Goal: Information Seeking & Learning: Learn about a topic

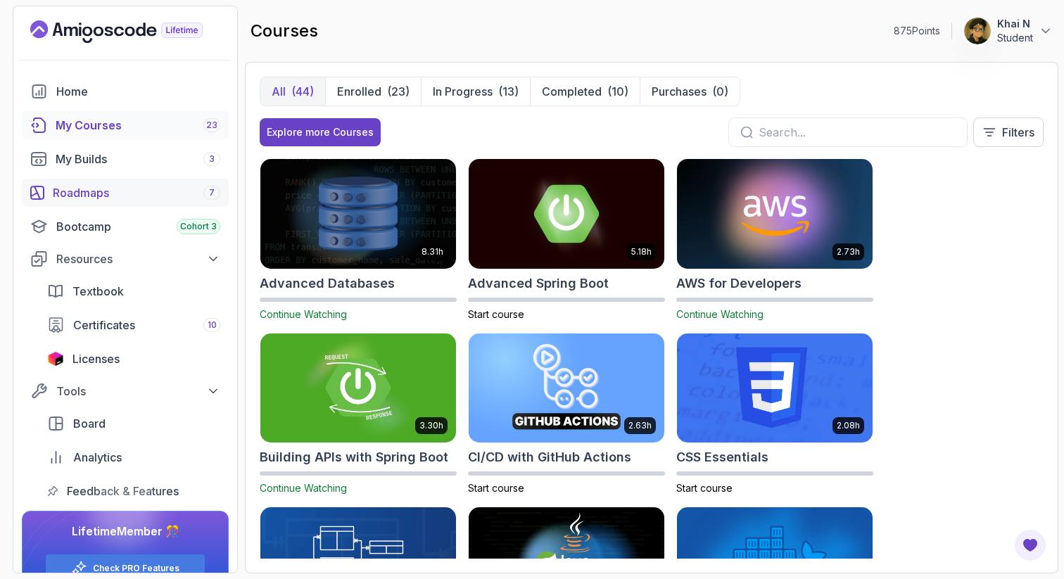
click at [133, 194] on div "Roadmaps 7" at bounding box center [137, 192] width 168 height 17
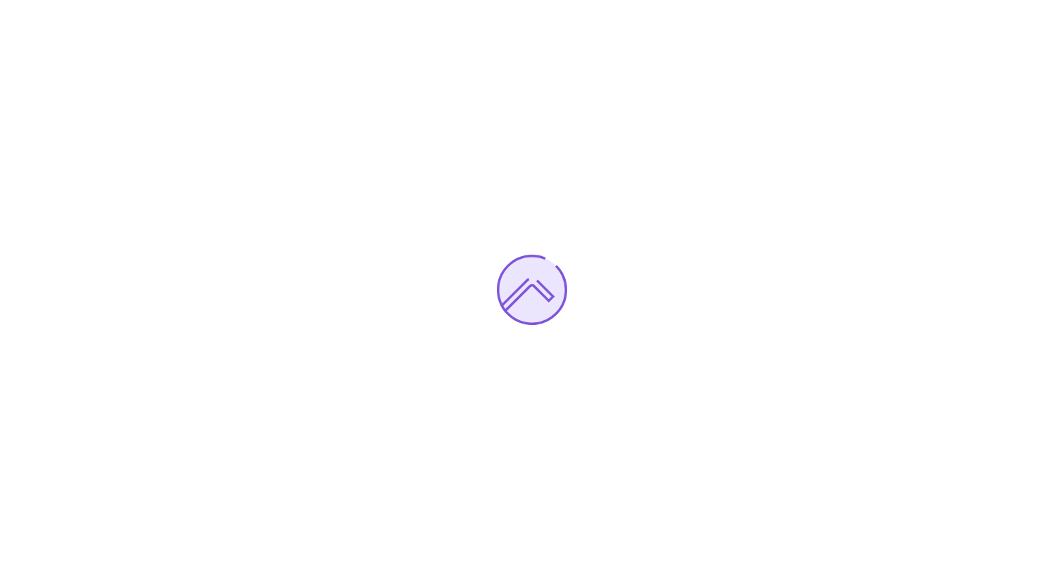
click at [627, 161] on div at bounding box center [532, 289] width 1064 height 579
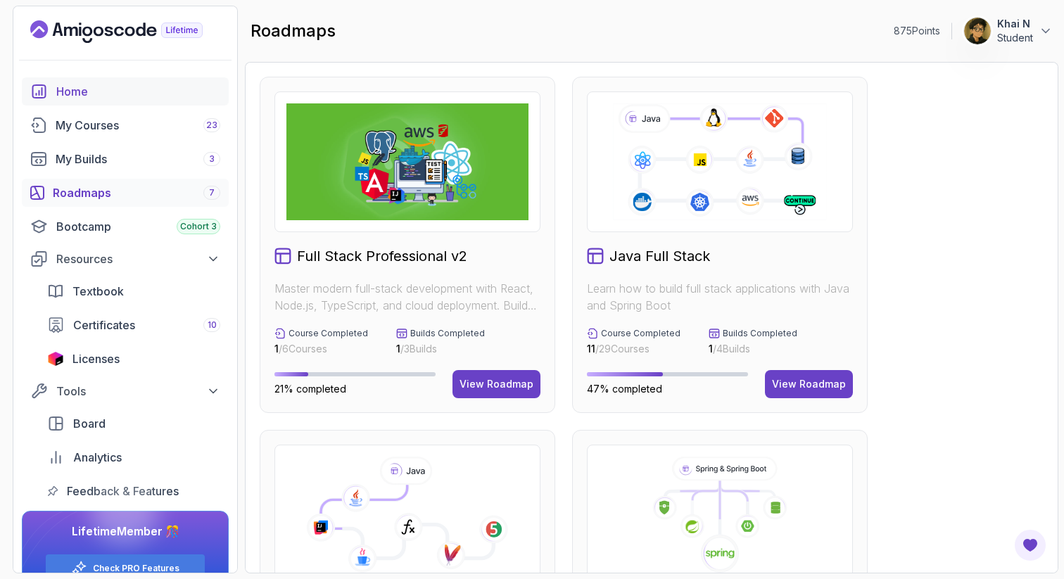
click at [113, 85] on div "Home" at bounding box center [138, 91] width 164 height 17
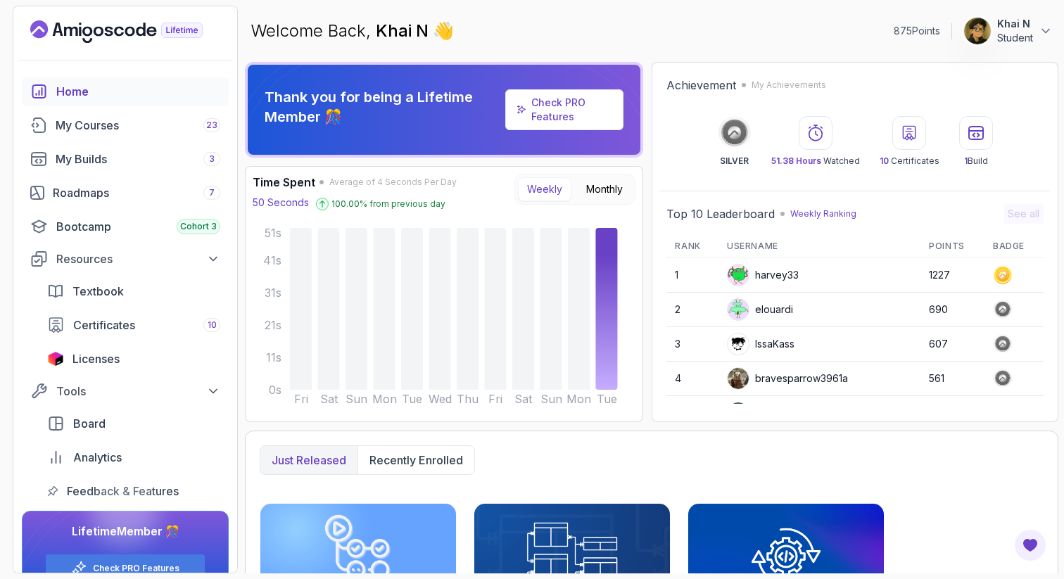
click at [781, 286] on div "harvey33" at bounding box center [763, 275] width 72 height 23
click at [821, 168] on div "Achievement My Achievements SILVER 51.38 Hours Watched 10 Certificates 1 Build" at bounding box center [855, 122] width 391 height 104
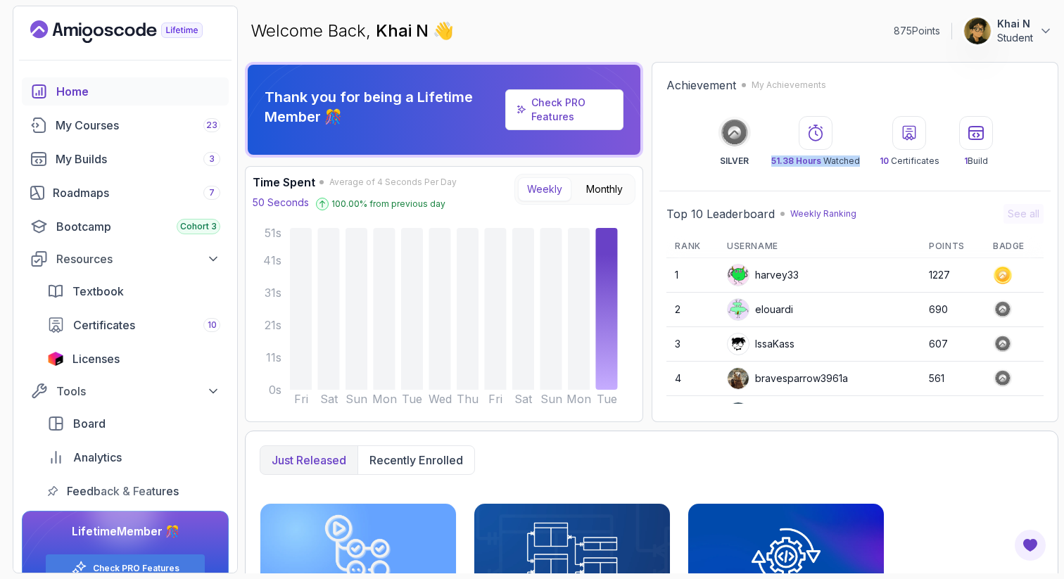
click at [713, 248] on th "Rank" at bounding box center [693, 246] width 52 height 23
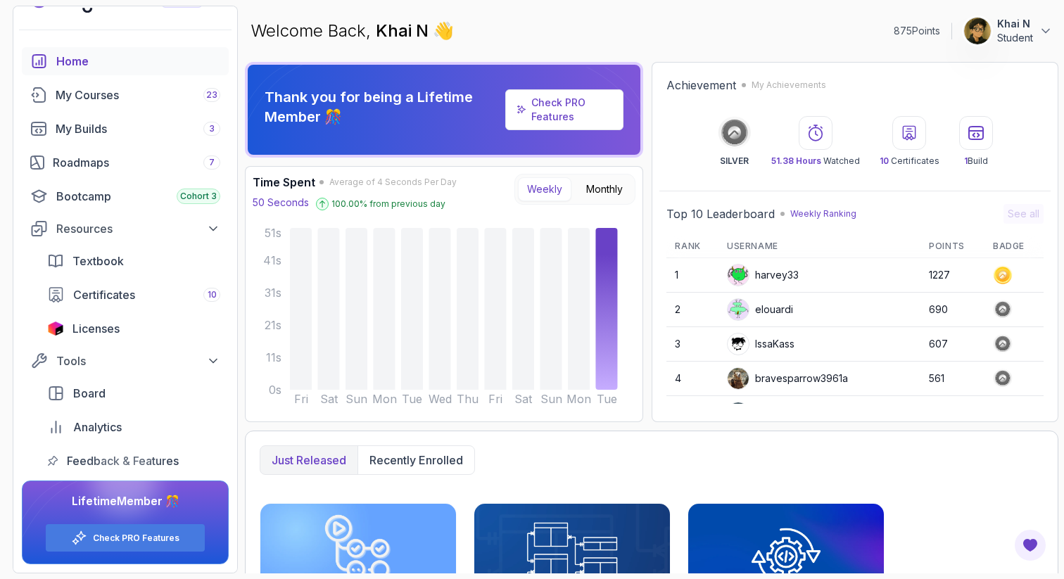
click at [133, 463] on div at bounding box center [125, 482] width 68 height 68
click at [106, 460] on div at bounding box center [125, 482] width 68 height 68
click at [119, 459] on div at bounding box center [125, 482] width 68 height 68
click at [103, 389] on span "Board" at bounding box center [89, 393] width 32 height 17
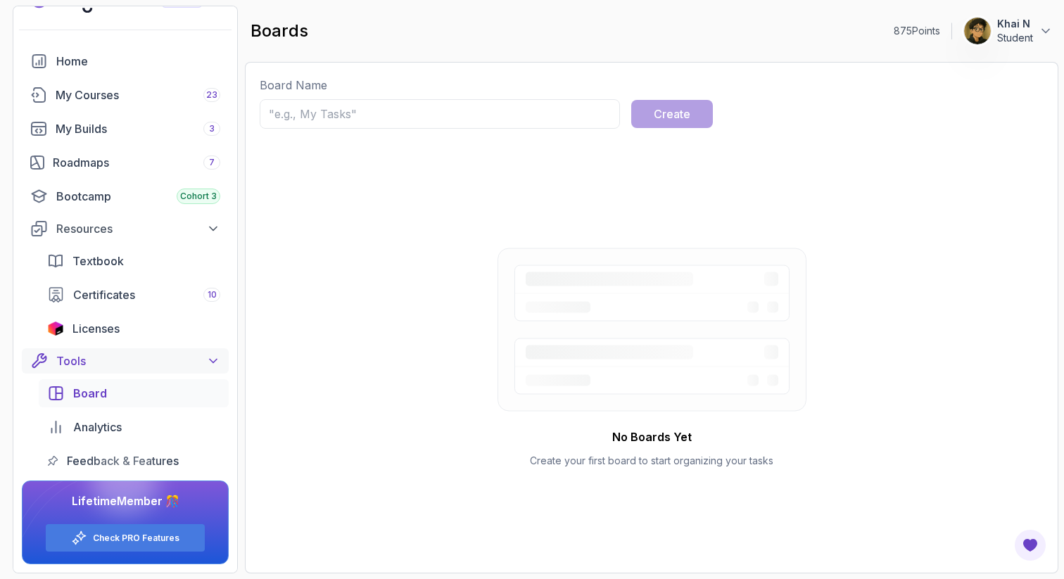
click at [165, 353] on div "Tools" at bounding box center [138, 361] width 164 height 17
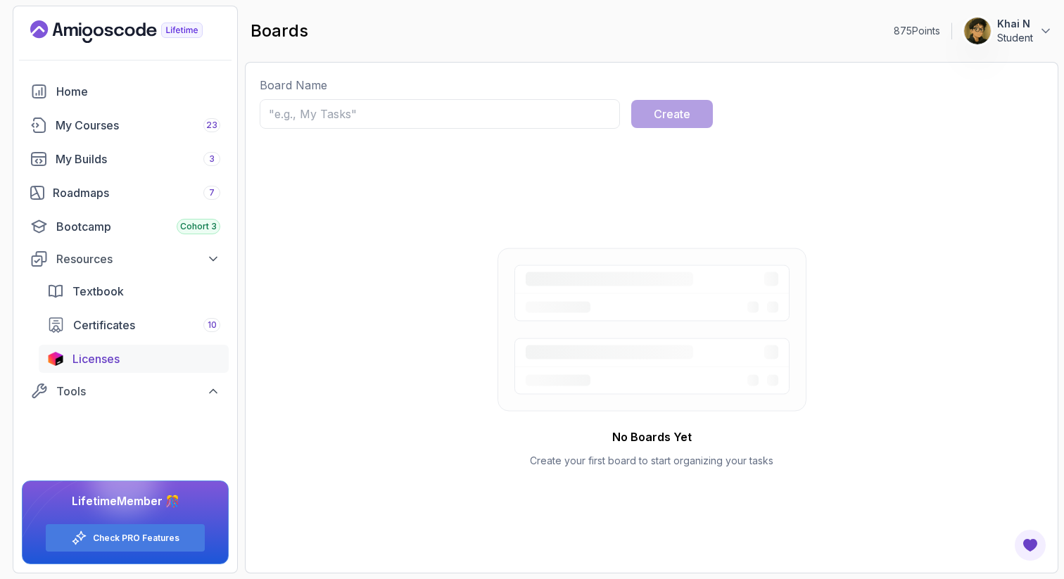
click at [160, 357] on div "Licenses" at bounding box center [146, 359] width 148 height 17
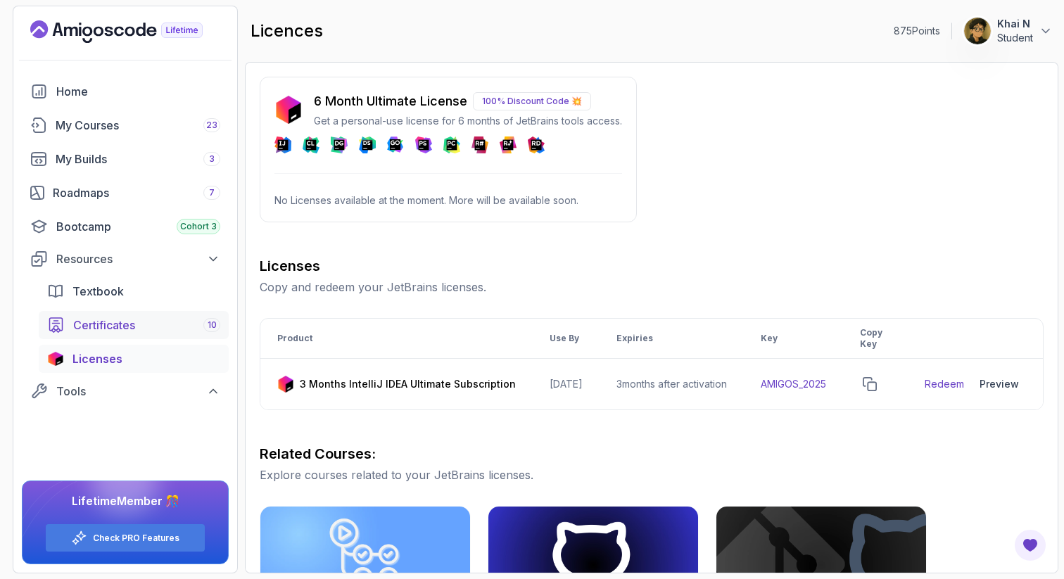
click at [167, 334] on link "Certificates 10" at bounding box center [134, 325] width 190 height 28
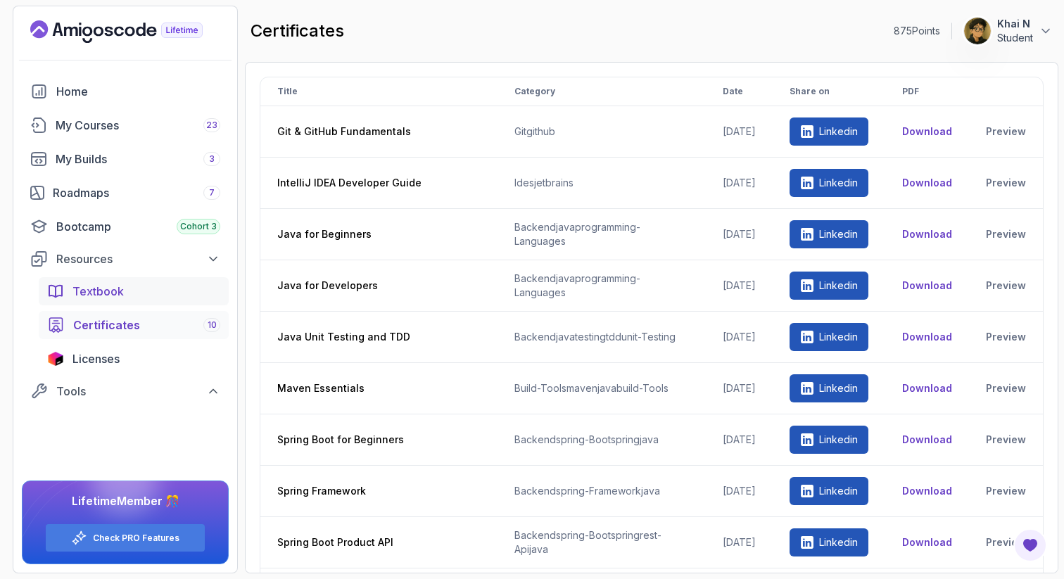
click at [160, 294] on div "Textbook" at bounding box center [146, 291] width 148 height 17
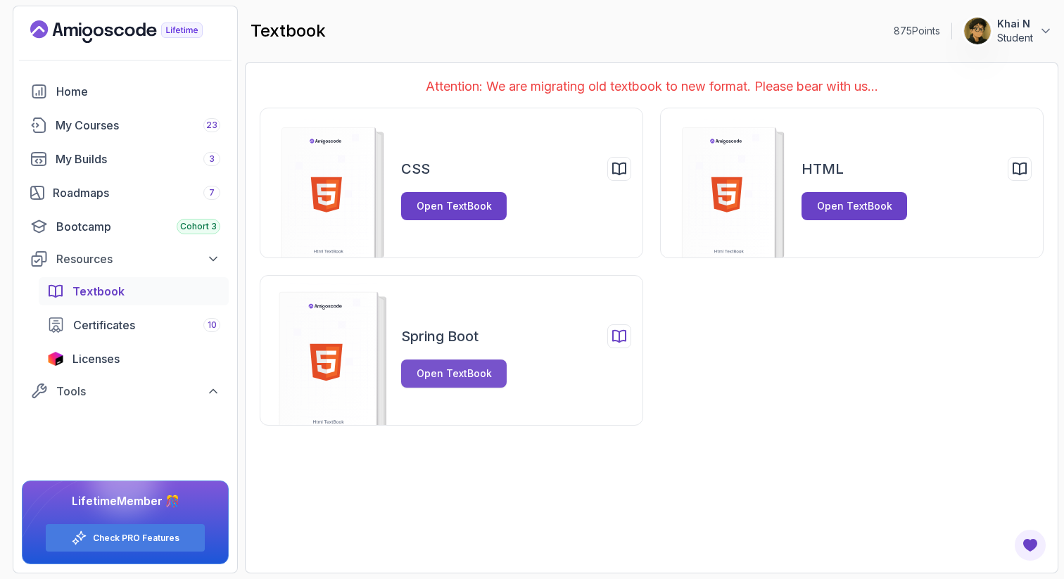
click at [471, 373] on div "Open TextBook" at bounding box center [454, 374] width 75 height 14
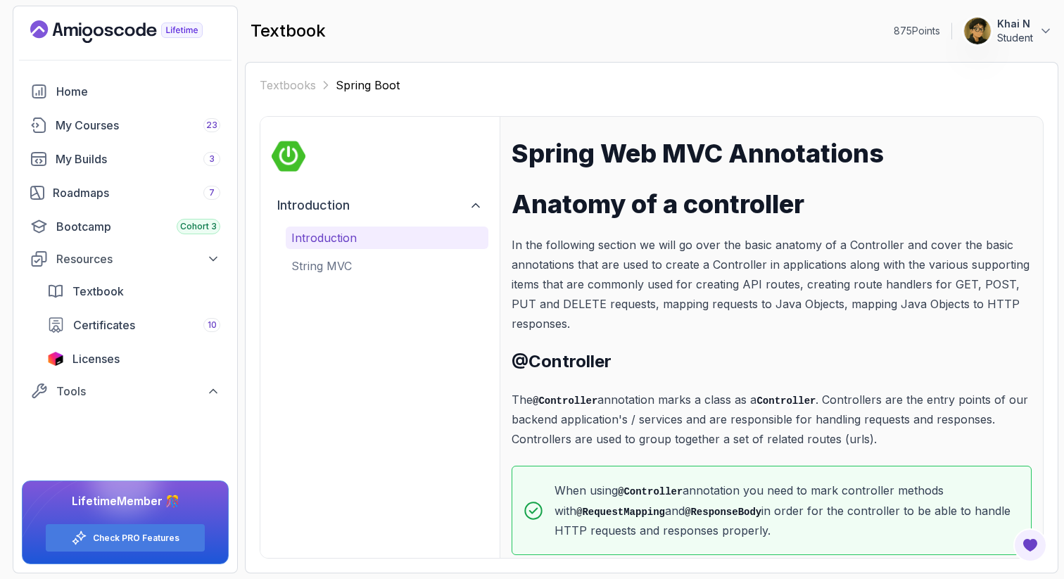
click at [639, 316] on p "In the following section we will go over the basic anatomy of a Controller and …" at bounding box center [772, 284] width 520 height 99
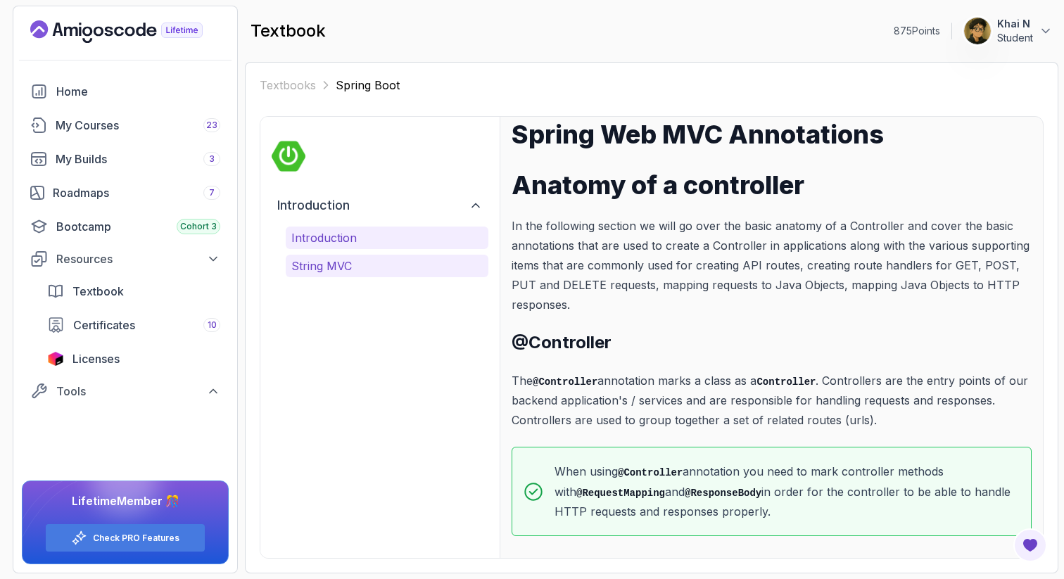
click at [378, 266] on p "String MVC" at bounding box center [386, 266] width 191 height 17
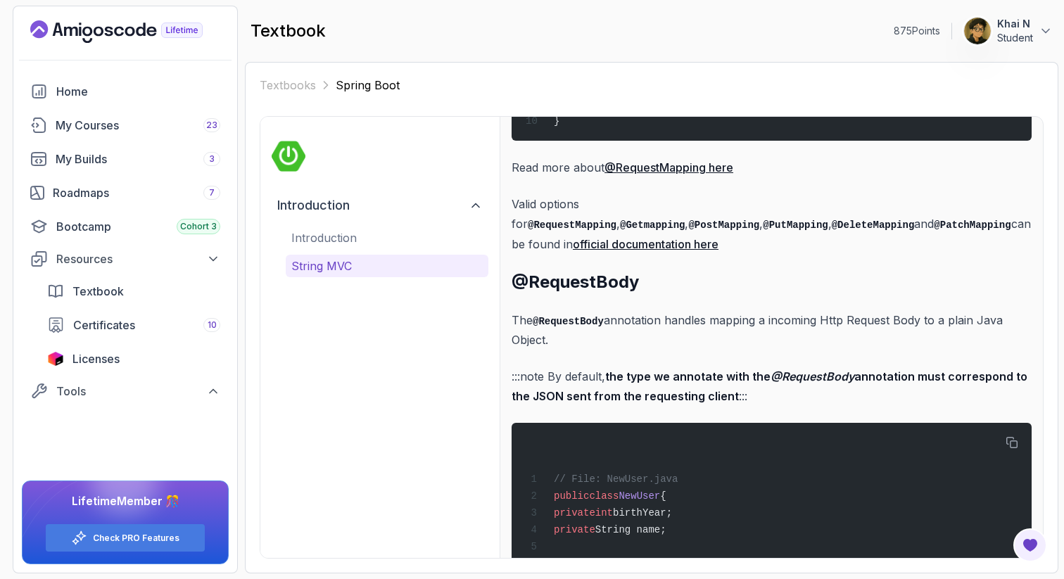
scroll to position [2017, 0]
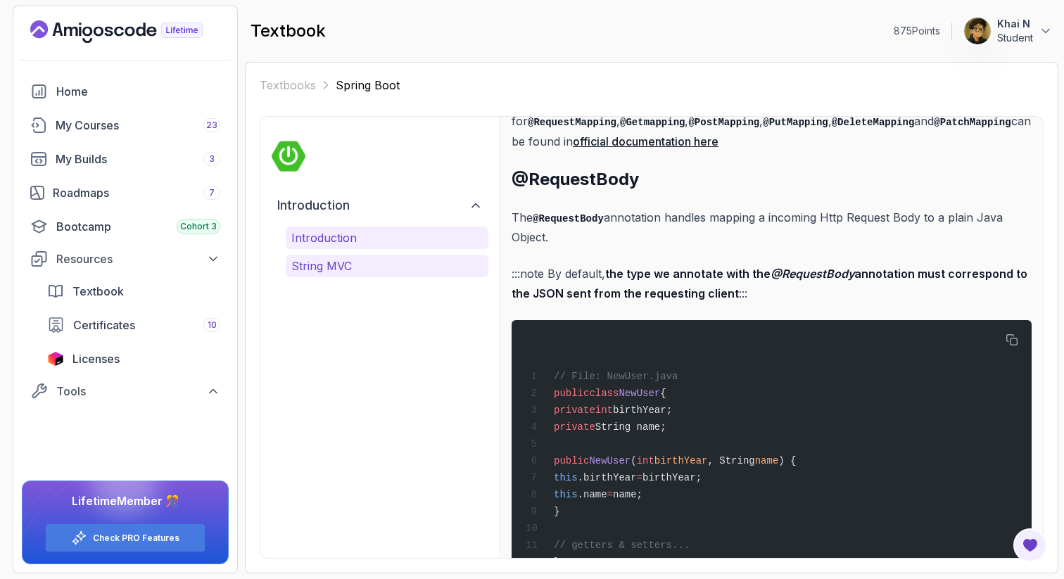
click at [393, 236] on p "Introduction" at bounding box center [386, 237] width 191 height 17
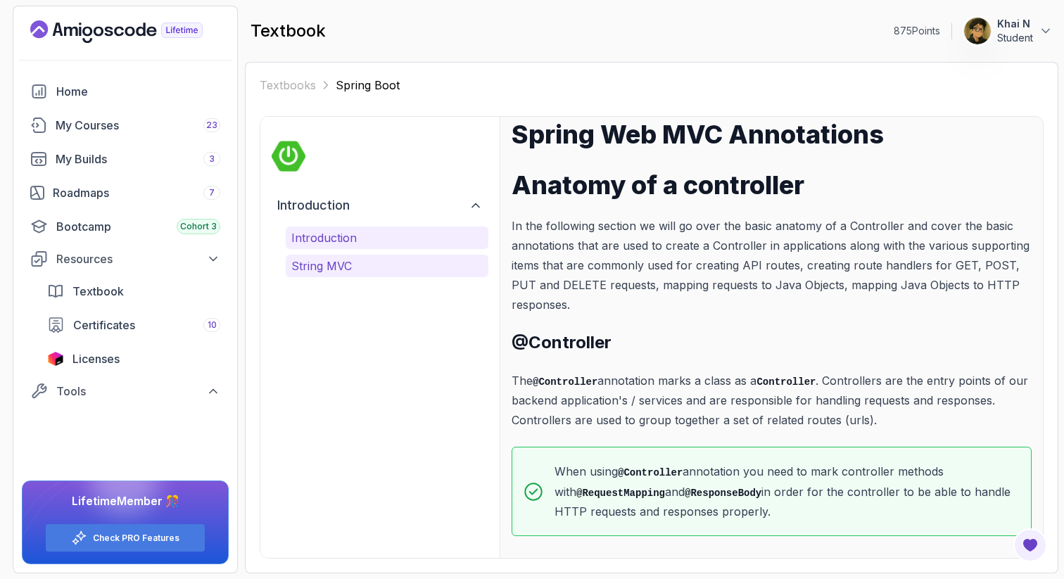
click at [372, 259] on p "String MVC" at bounding box center [386, 266] width 191 height 17
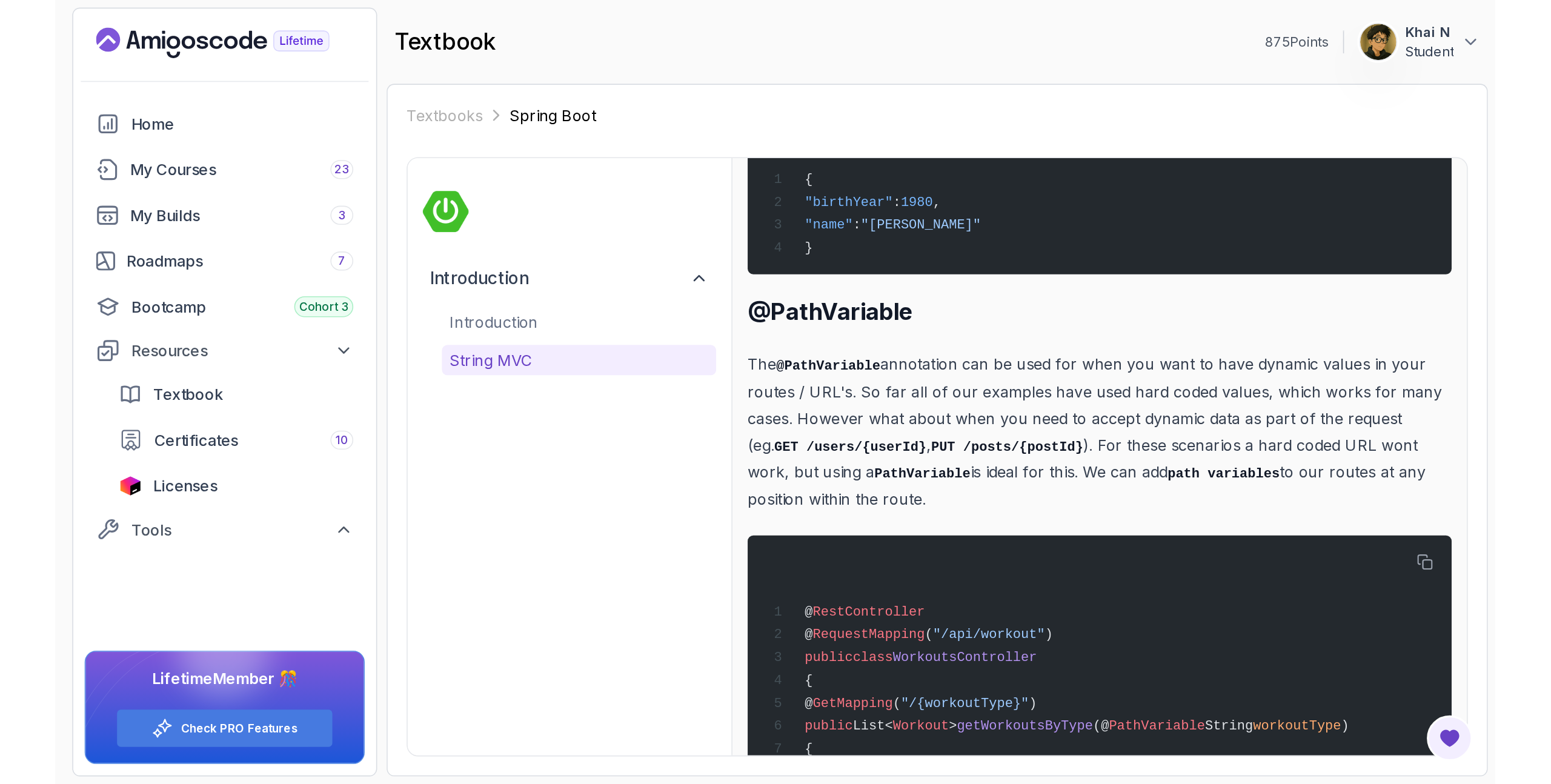
scroll to position [2368, 0]
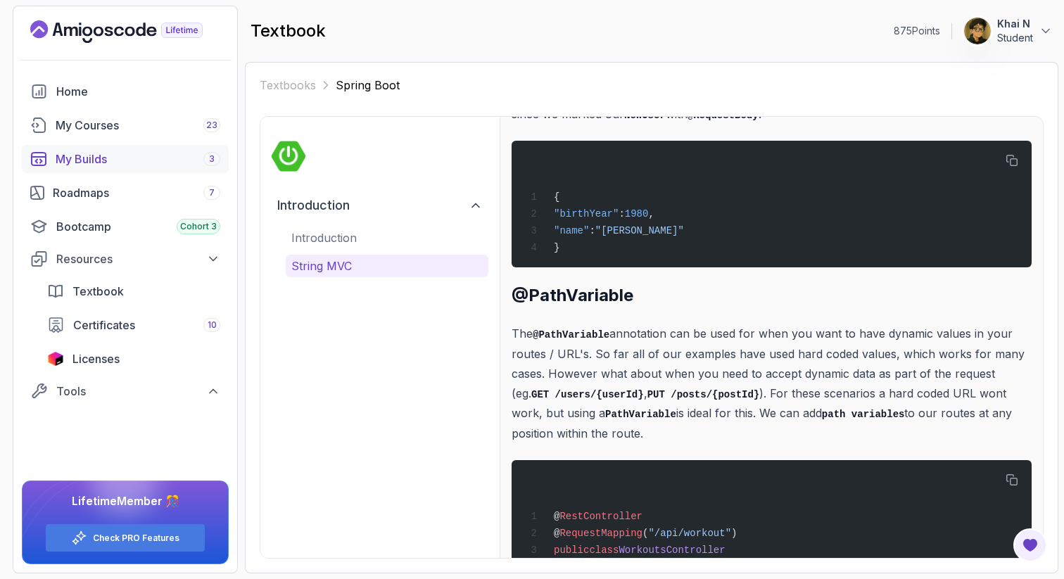
click at [118, 162] on div "My Builds 3" at bounding box center [138, 159] width 165 height 17
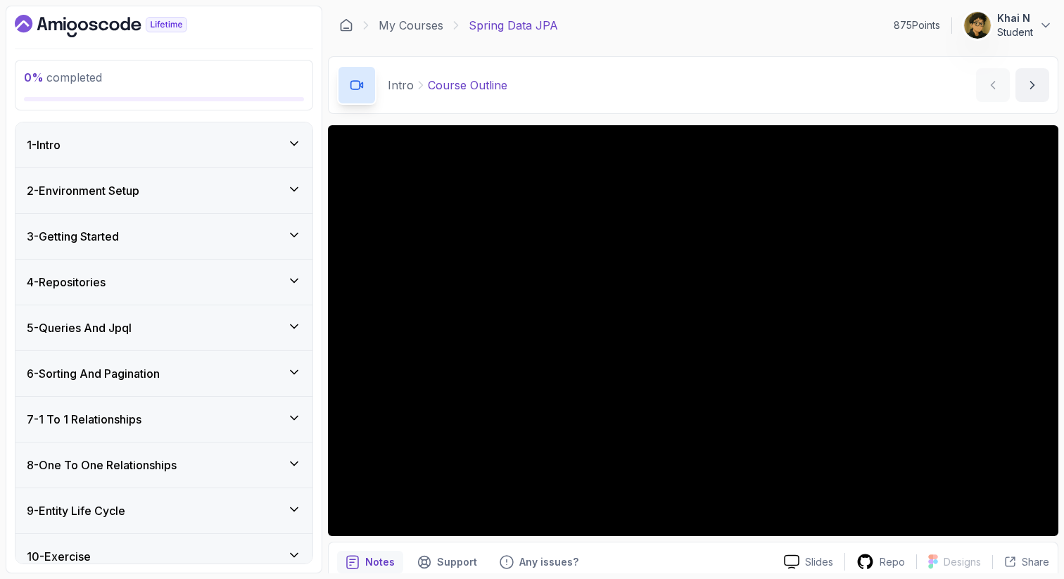
scroll to position [188, 0]
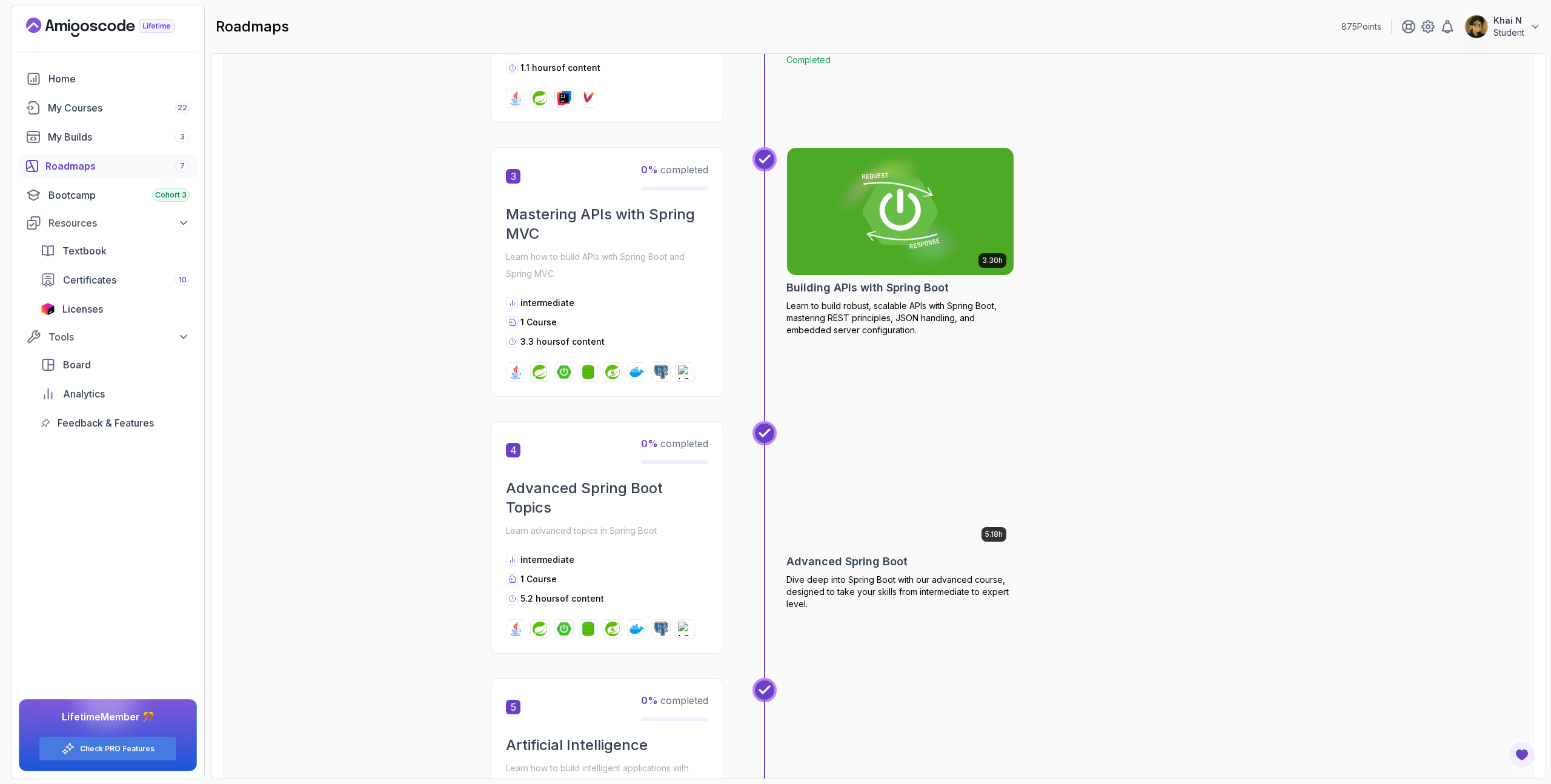
scroll to position [701, 0]
